Goal: Task Accomplishment & Management: Use online tool/utility

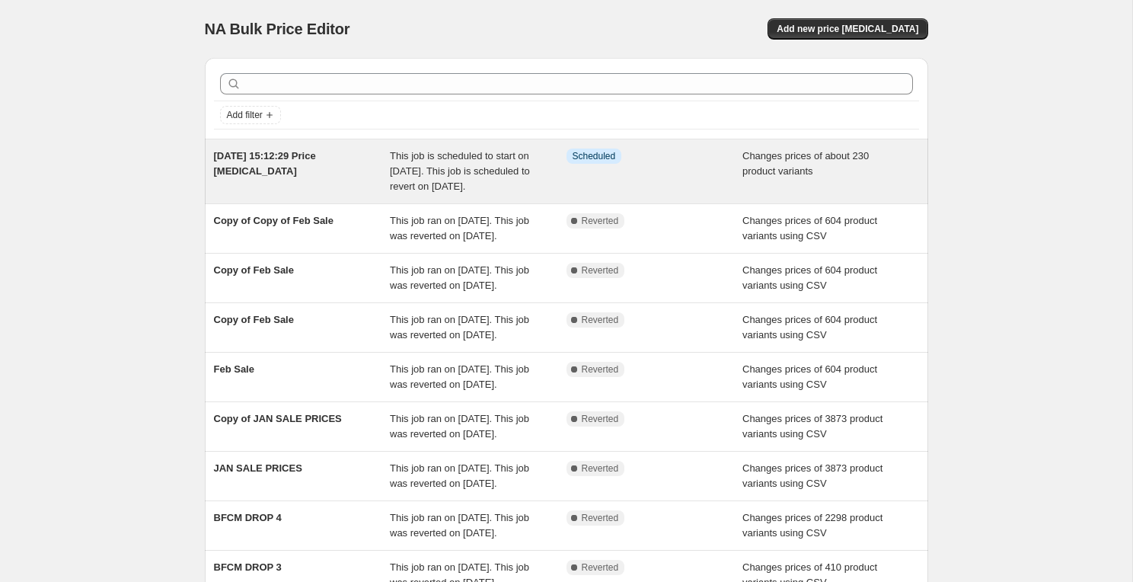
click at [448, 162] on div "This job is scheduled to start on [DATE]. This job is scheduled to revert on [D…" at bounding box center [478, 171] width 177 height 46
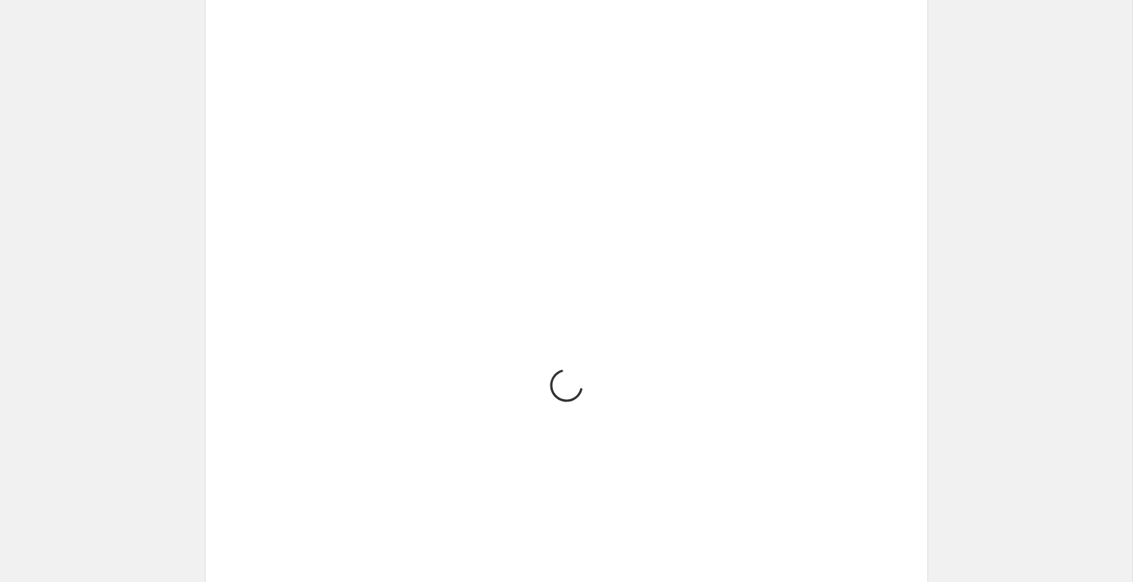
select select "tag"
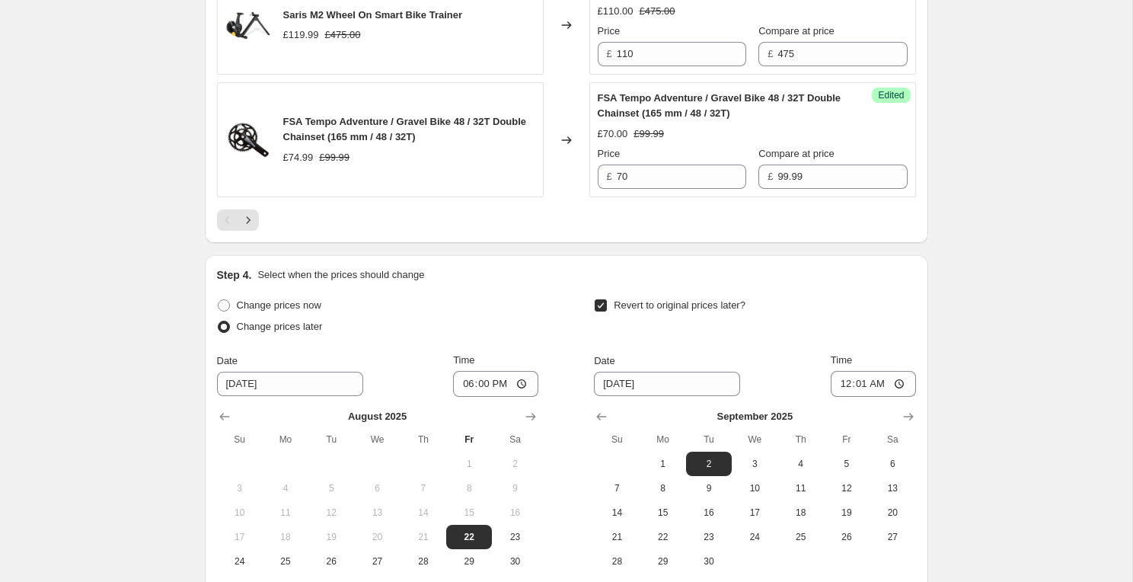
scroll to position [3242, 0]
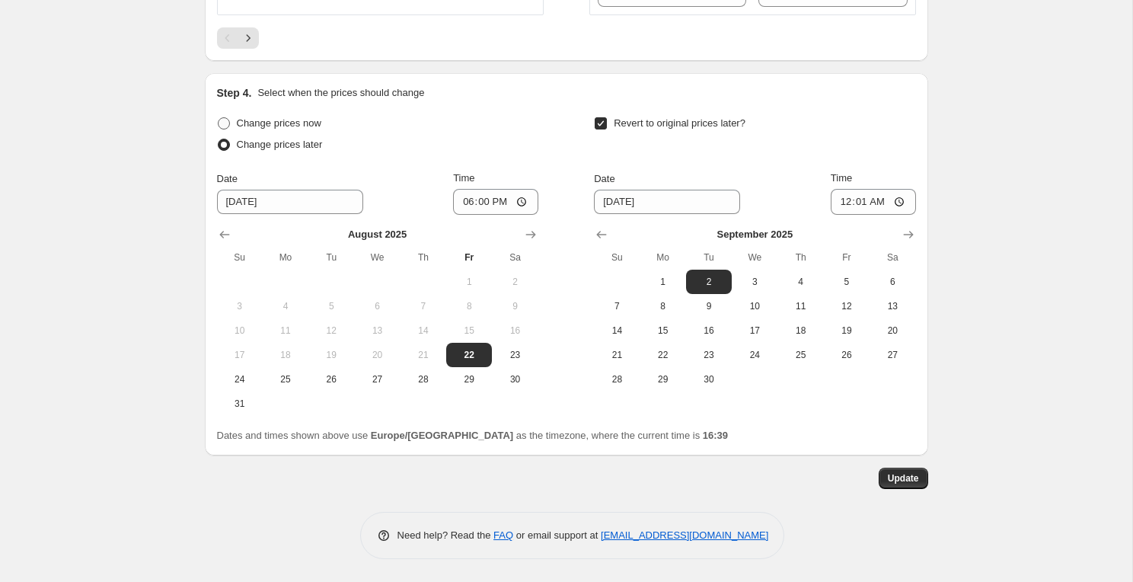
click at [295, 129] on span "Change prices now" at bounding box center [279, 123] width 85 height 15
click at [219, 118] on input "Change prices now" at bounding box center [218, 117] width 1 height 1
radio input "true"
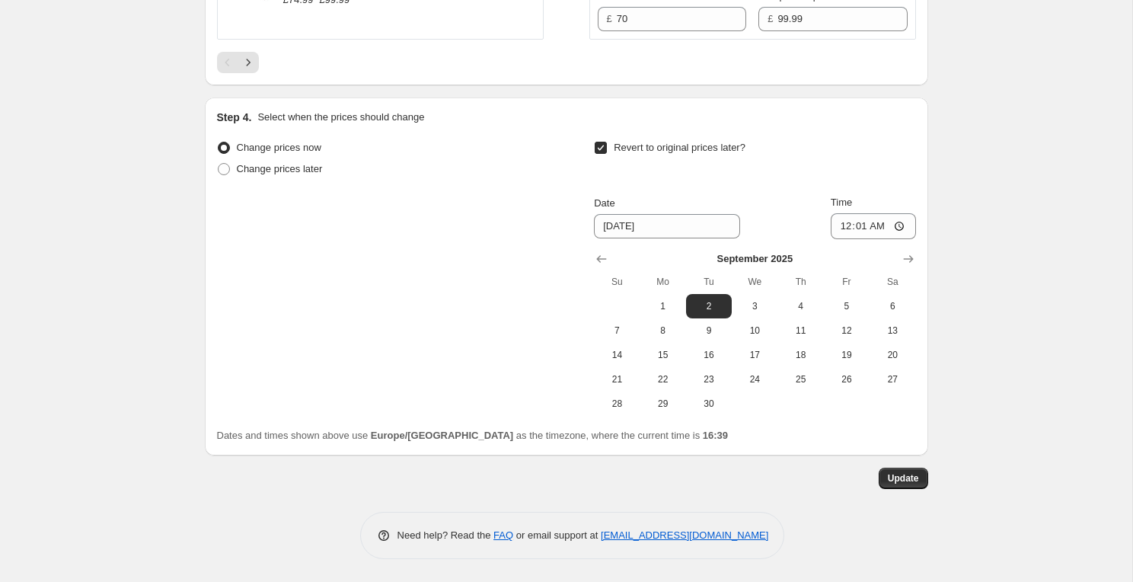
scroll to position [3218, 0]
drag, startPoint x: 899, startPoint y: 476, endPoint x: 823, endPoint y: 241, distance: 247.3
click at [903, 485] on button "Update" at bounding box center [903, 477] width 49 height 21
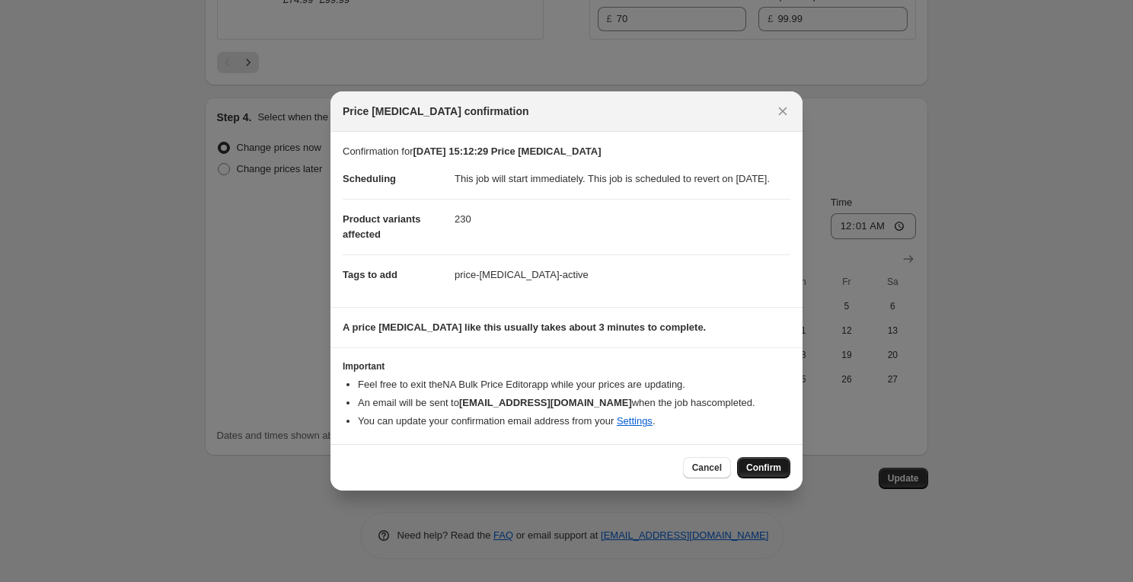
click at [769, 474] on span "Confirm" at bounding box center [763, 467] width 35 height 12
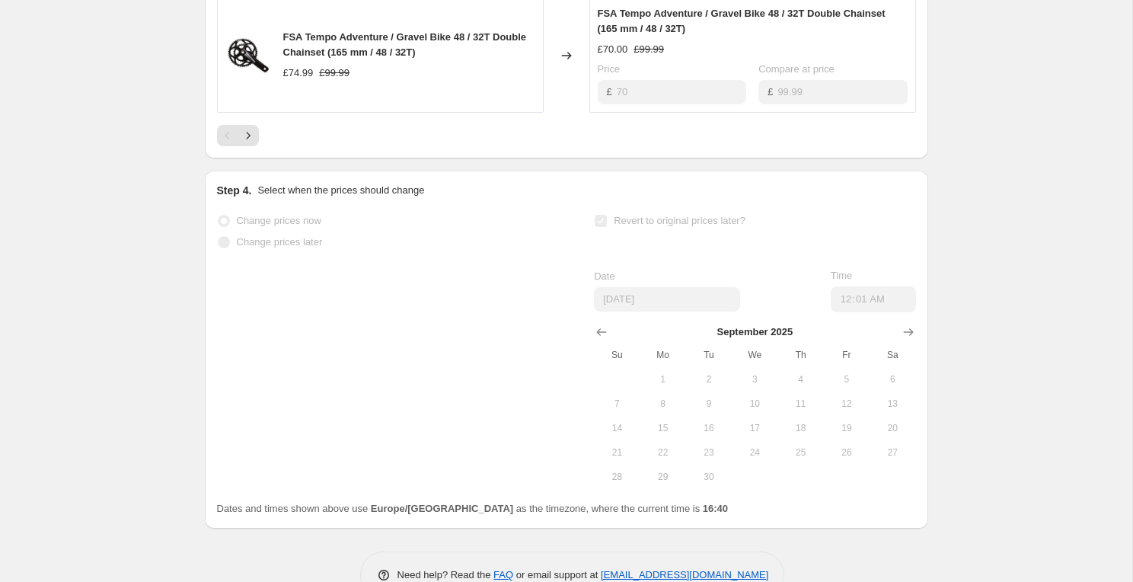
scroll to position [3186, 0]
